Goal: Task Accomplishment & Management: Manage account settings

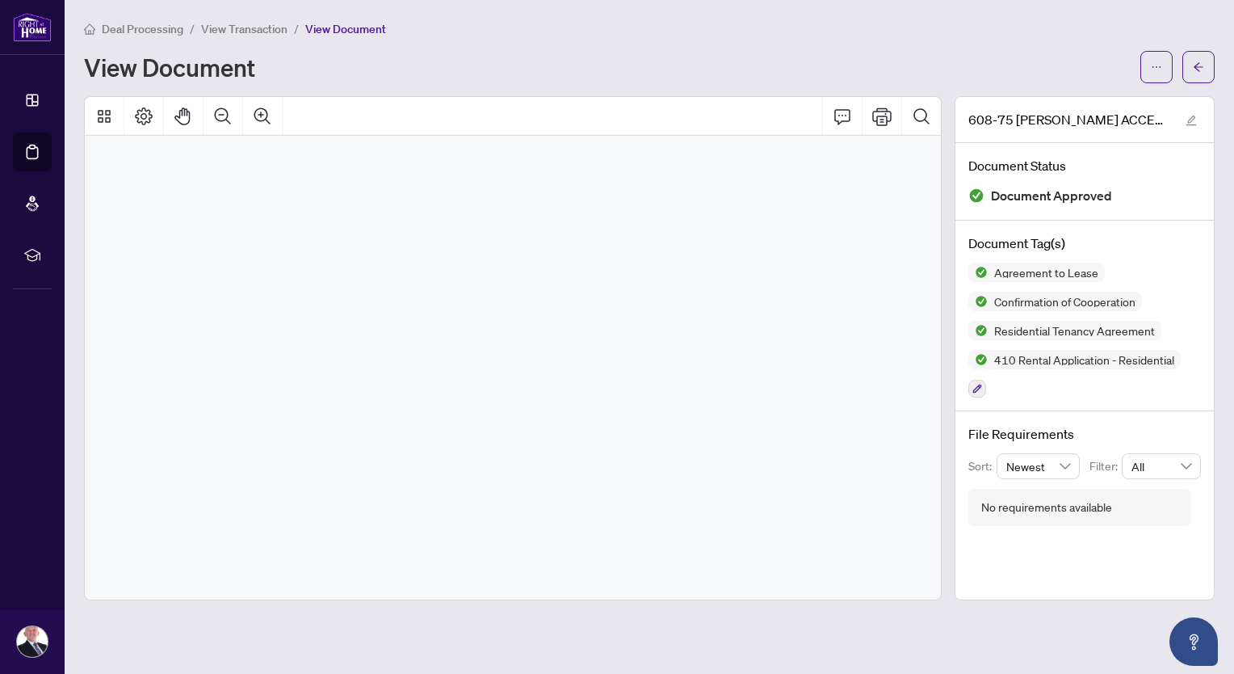
scroll to position [25413, 0]
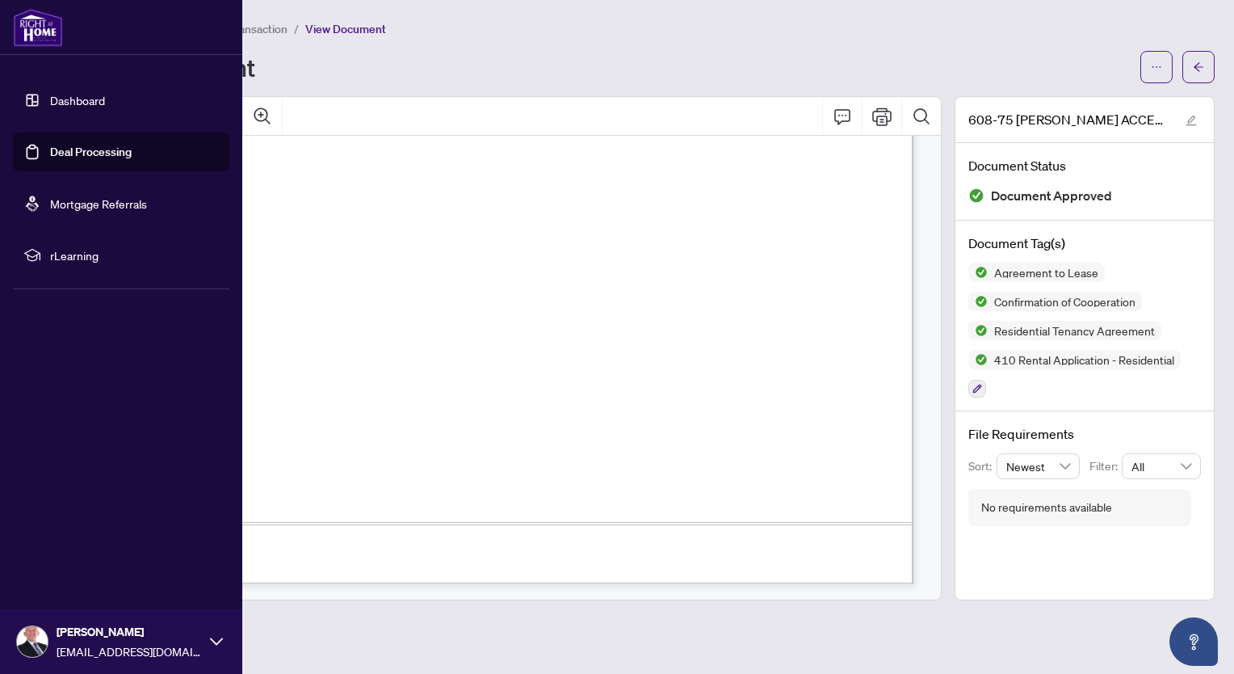
click at [62, 153] on link "Deal Processing" at bounding box center [91, 152] width 82 height 15
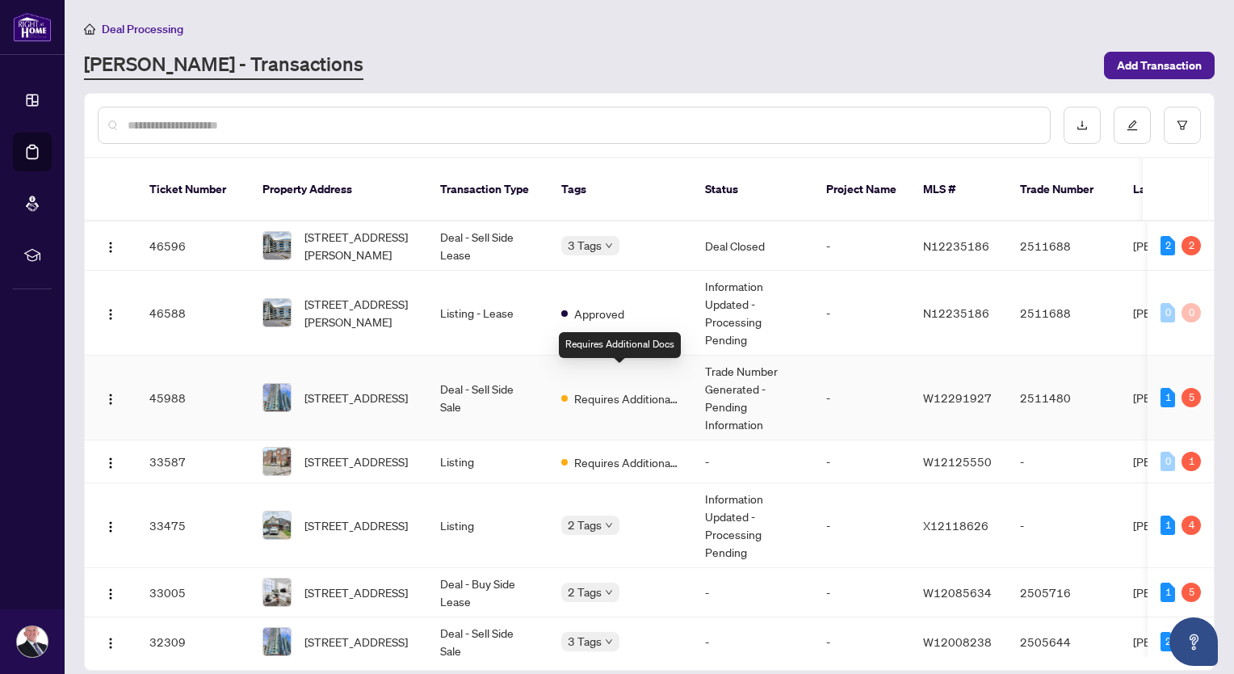
click at [632, 389] on span "Requires Additional Docs" at bounding box center [626, 398] width 105 height 18
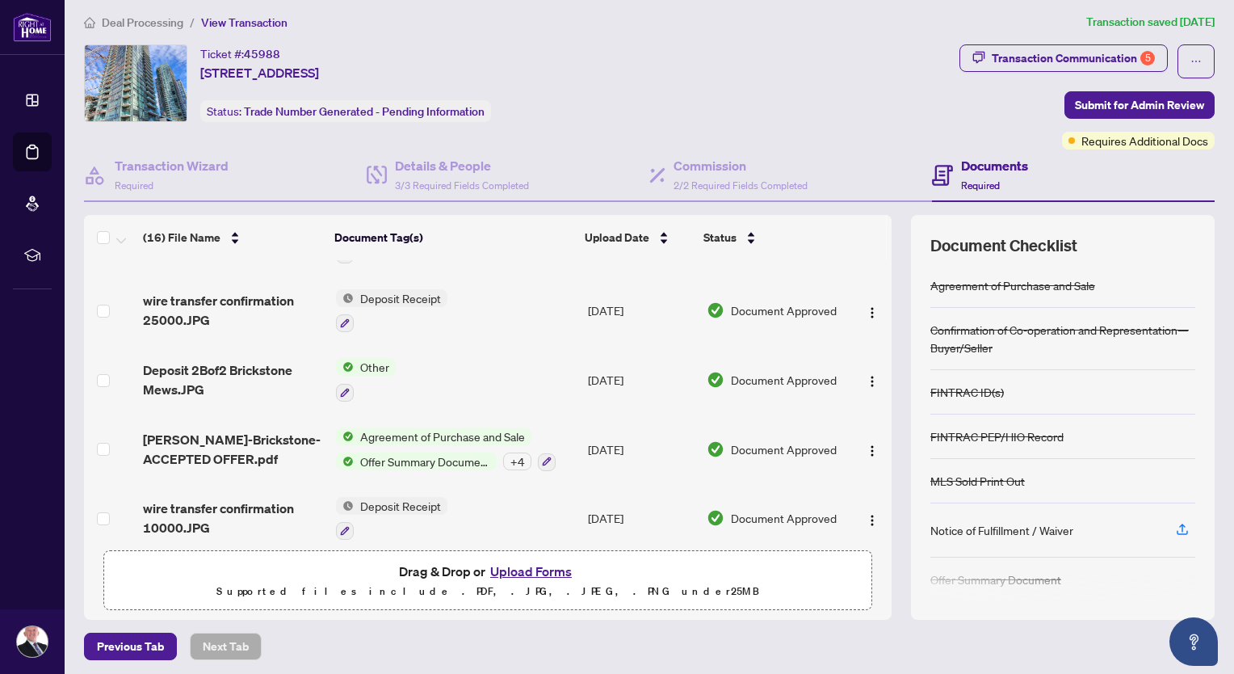
scroll to position [9, 0]
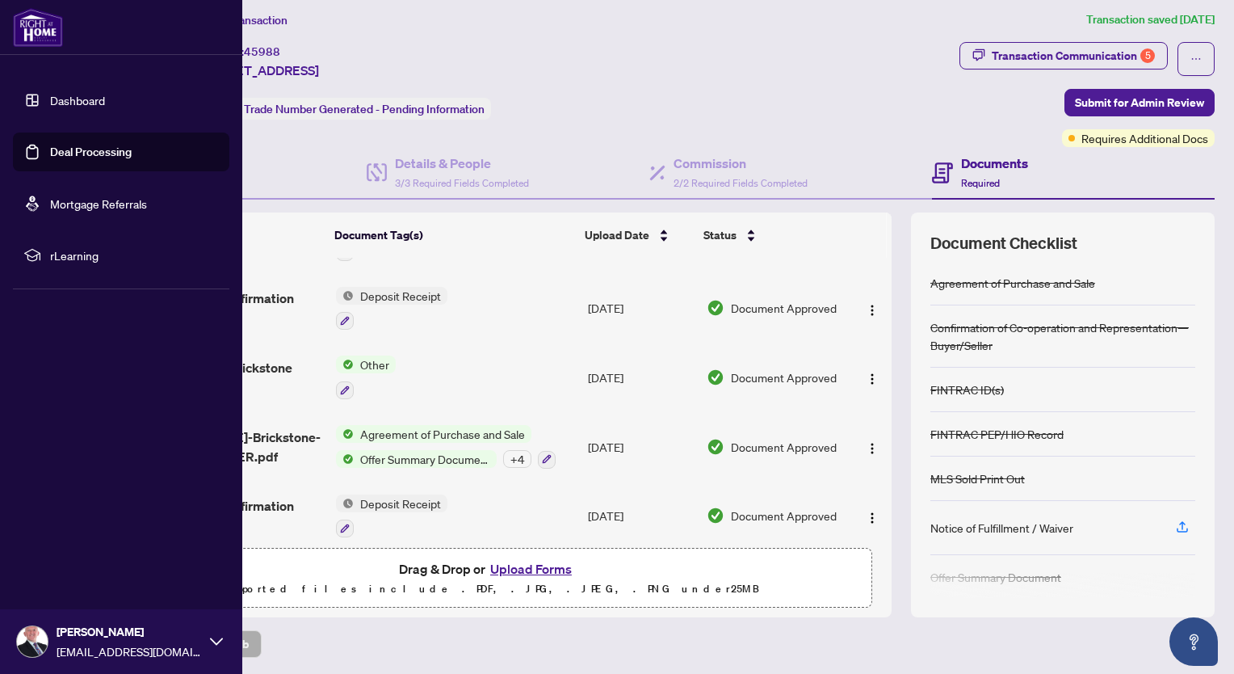
click at [87, 149] on link "Deal Processing" at bounding box center [91, 152] width 82 height 15
